Goal: Information Seeking & Learning: Understand process/instructions

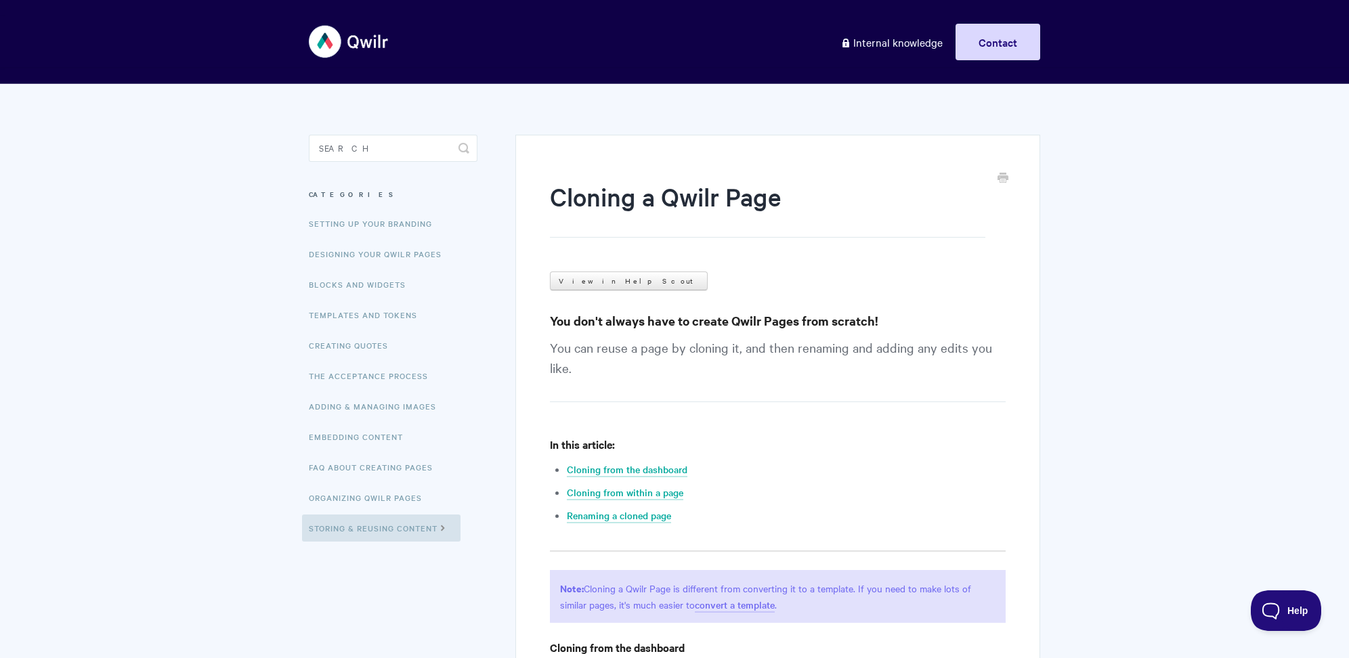
click at [370, 151] on input "Search" at bounding box center [393, 148] width 169 height 27
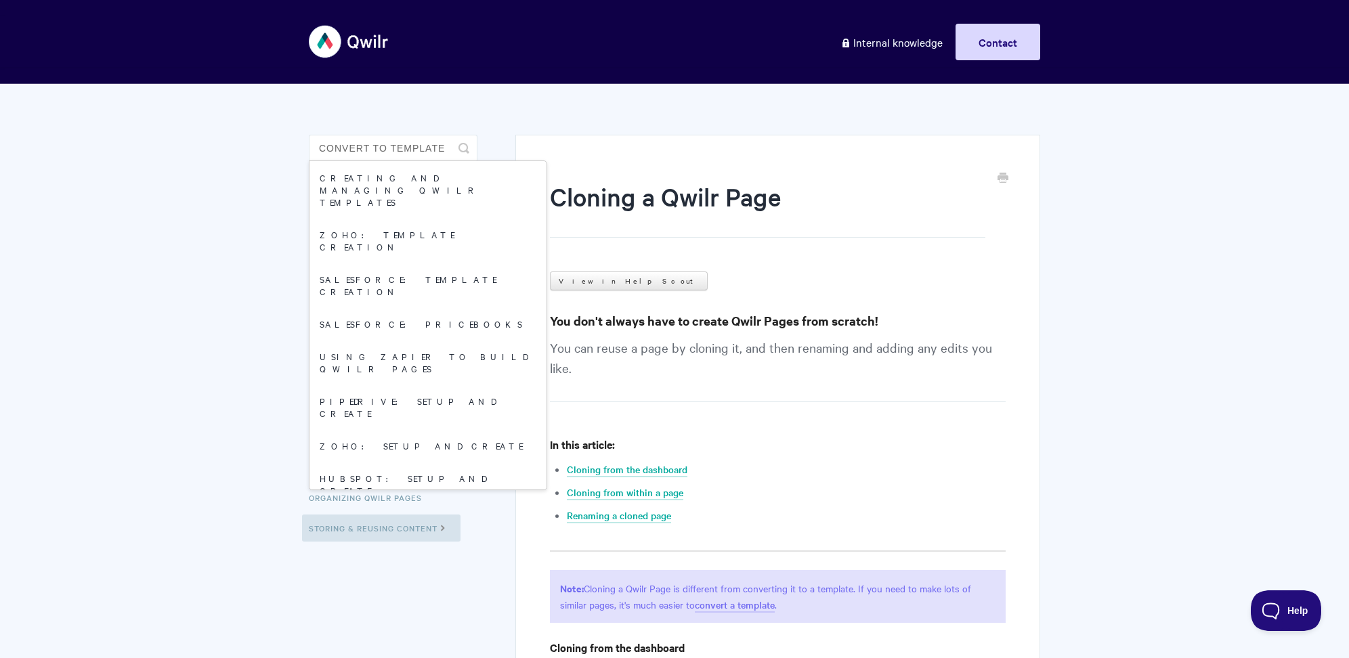
type input "convert to template"
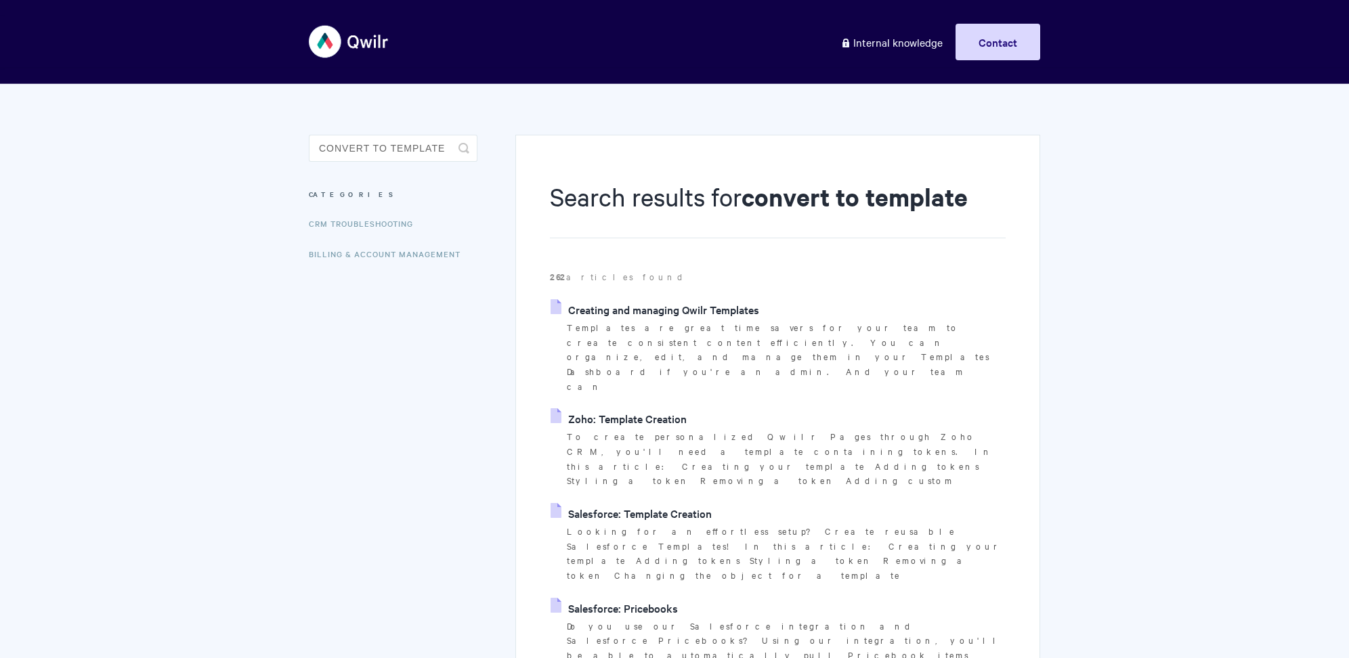
click at [651, 310] on link "Creating and managing Qwilr Templates" at bounding box center [655, 309] width 209 height 20
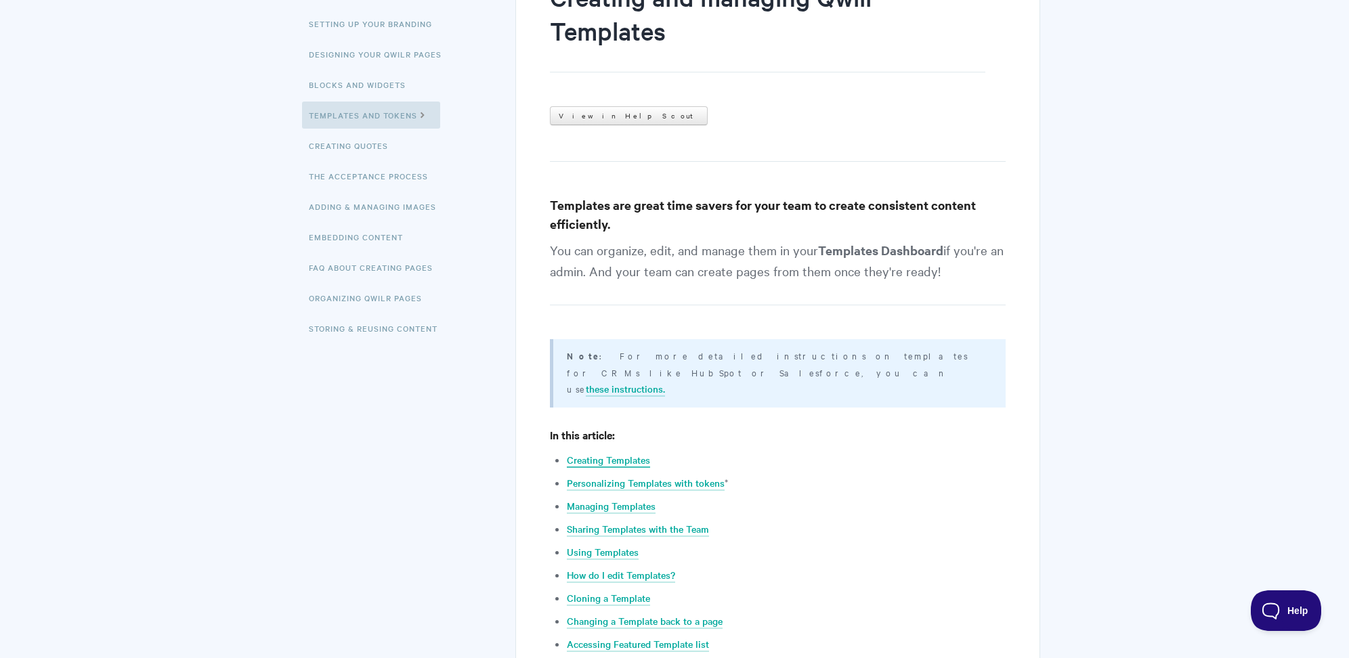
click at [627, 453] on link "Creating Templates" at bounding box center [608, 460] width 83 height 15
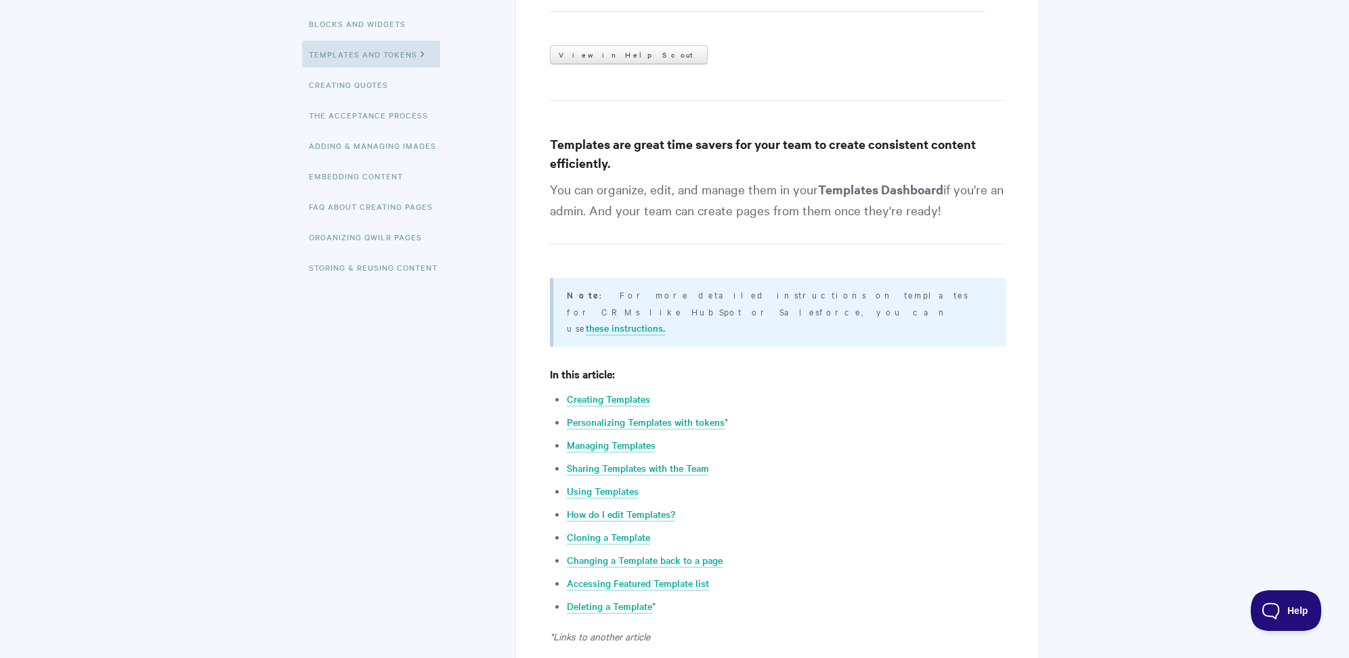
scroll to position [0, 0]
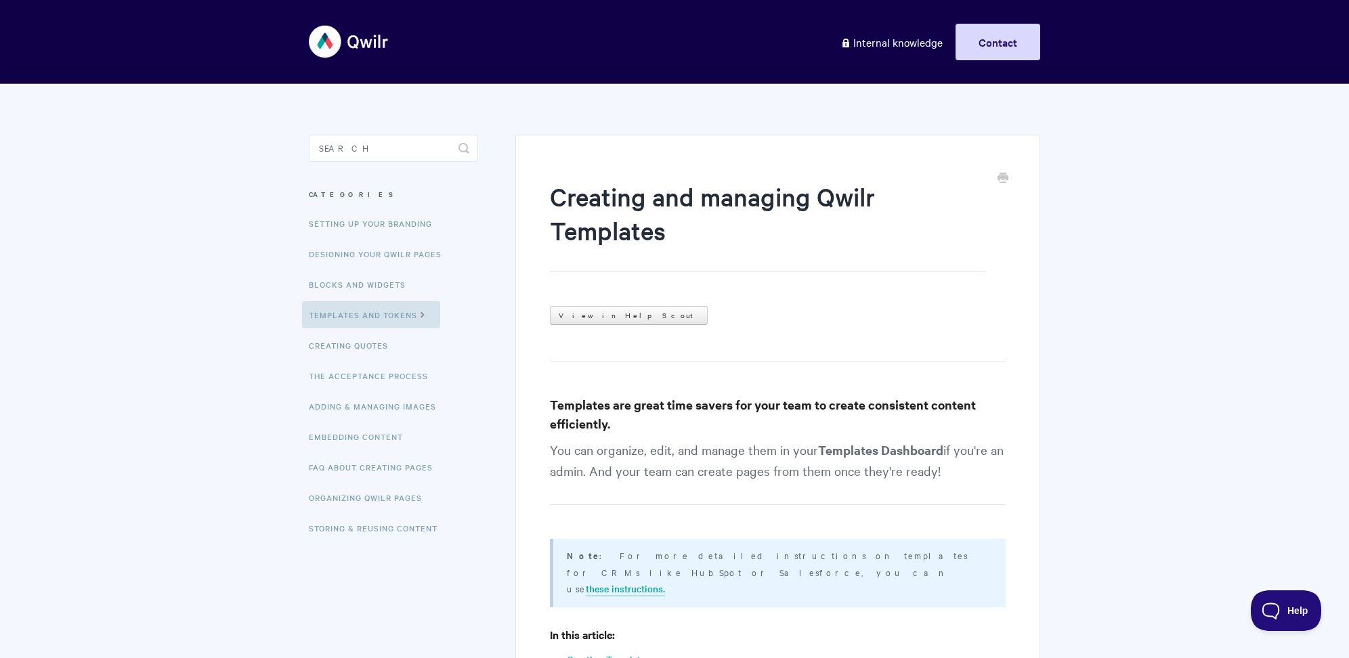
click at [635, 653] on link "Creating Templates" at bounding box center [608, 660] width 83 height 15
